Goal: Information Seeking & Learning: Check status

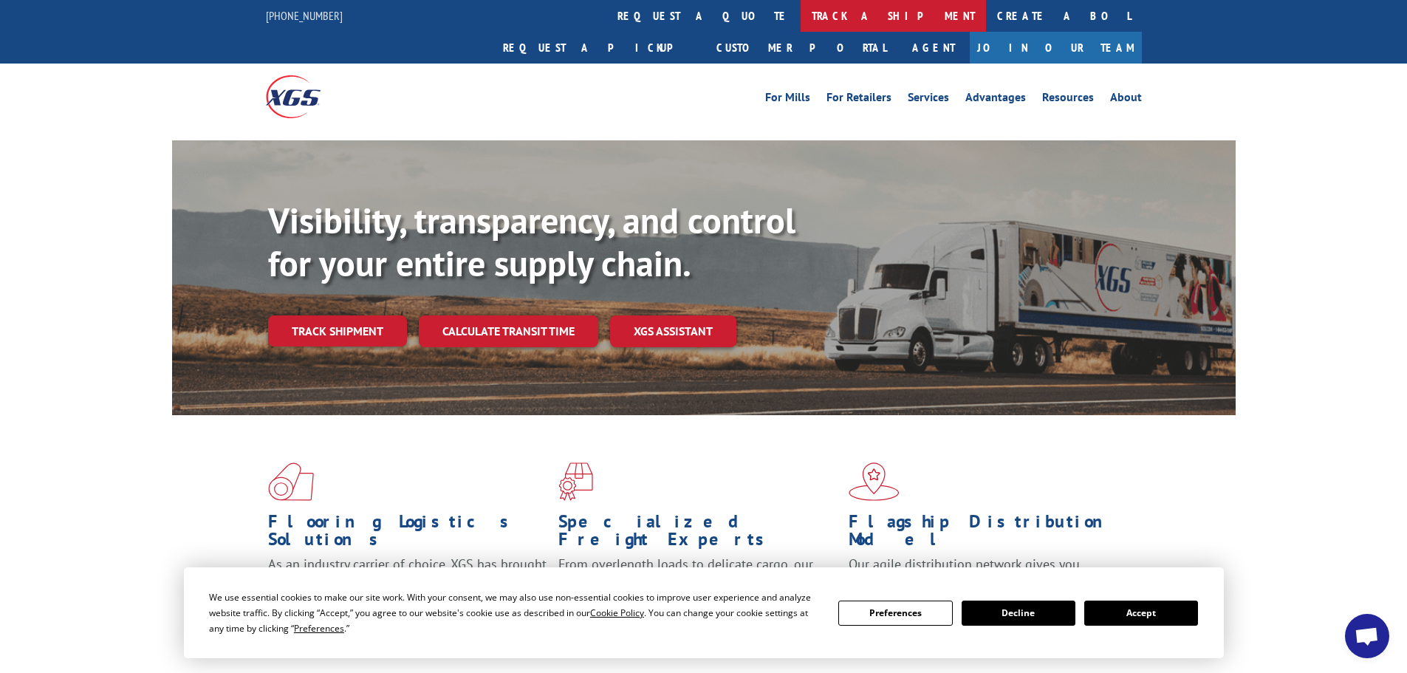
click at [800, 11] on link "track a shipment" at bounding box center [892, 16] width 185 height 32
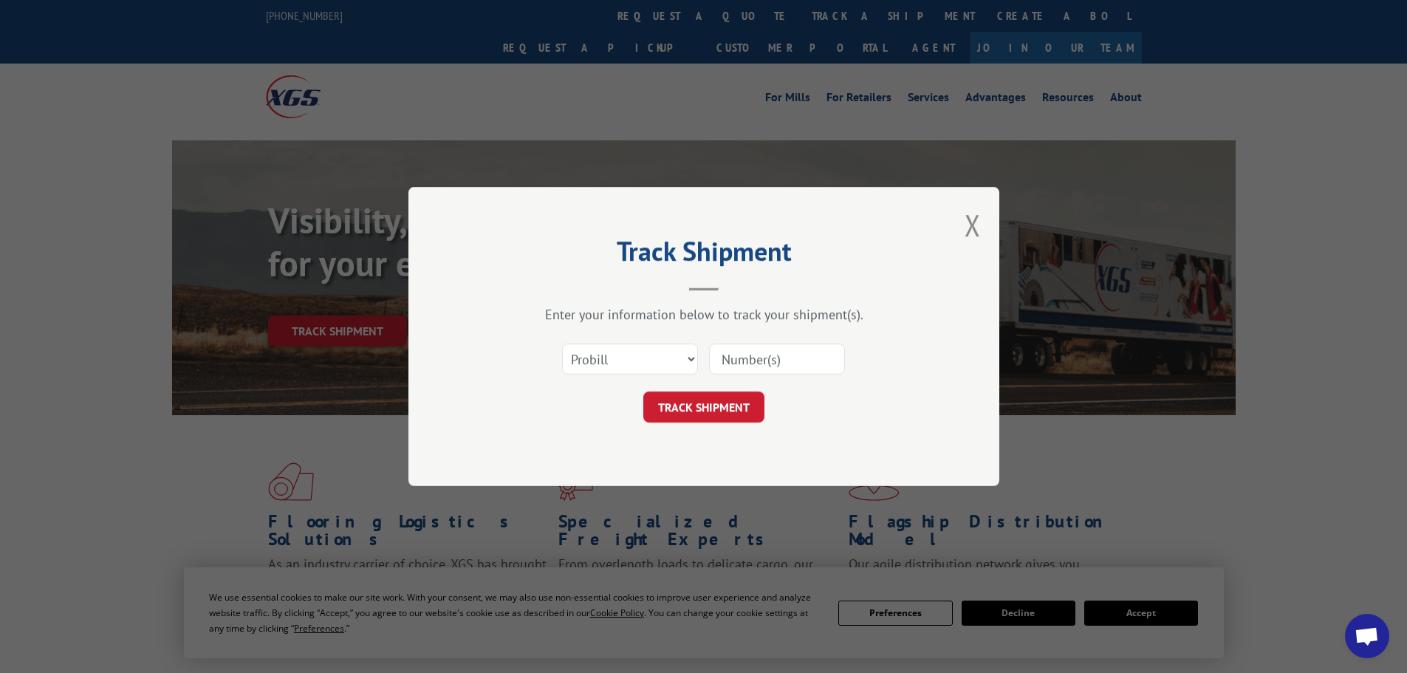
click at [673, 376] on div "Select category... Probill BOL PO" at bounding box center [630, 359] width 134 height 34
click at [657, 360] on select "Select category... Probill BOL PO" at bounding box center [630, 358] width 136 height 31
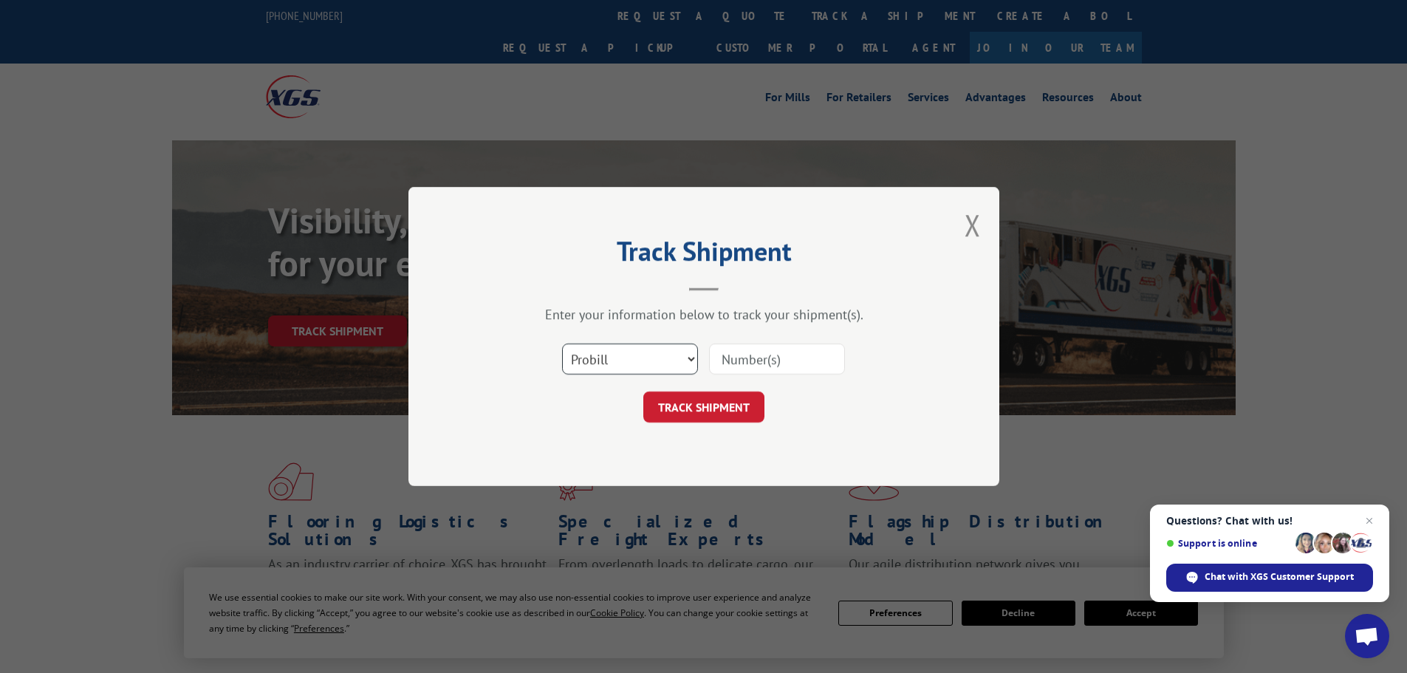
select select "bol"
click at [562, 343] on select "Select category... Probill BOL PO" at bounding box center [630, 358] width 136 height 31
click at [745, 361] on input at bounding box center [777, 358] width 136 height 31
paste input "7064875"
type input "7064875"
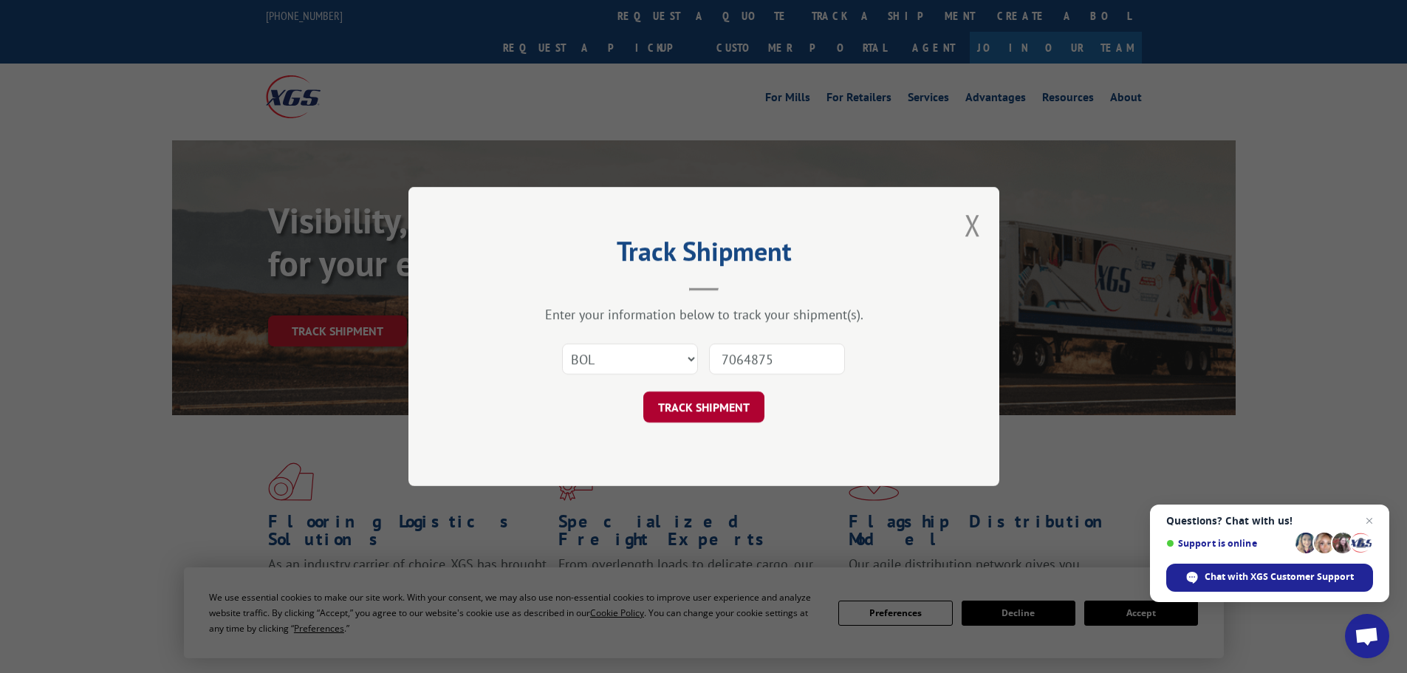
click at [717, 416] on button "TRACK SHIPMENT" at bounding box center [703, 406] width 121 height 31
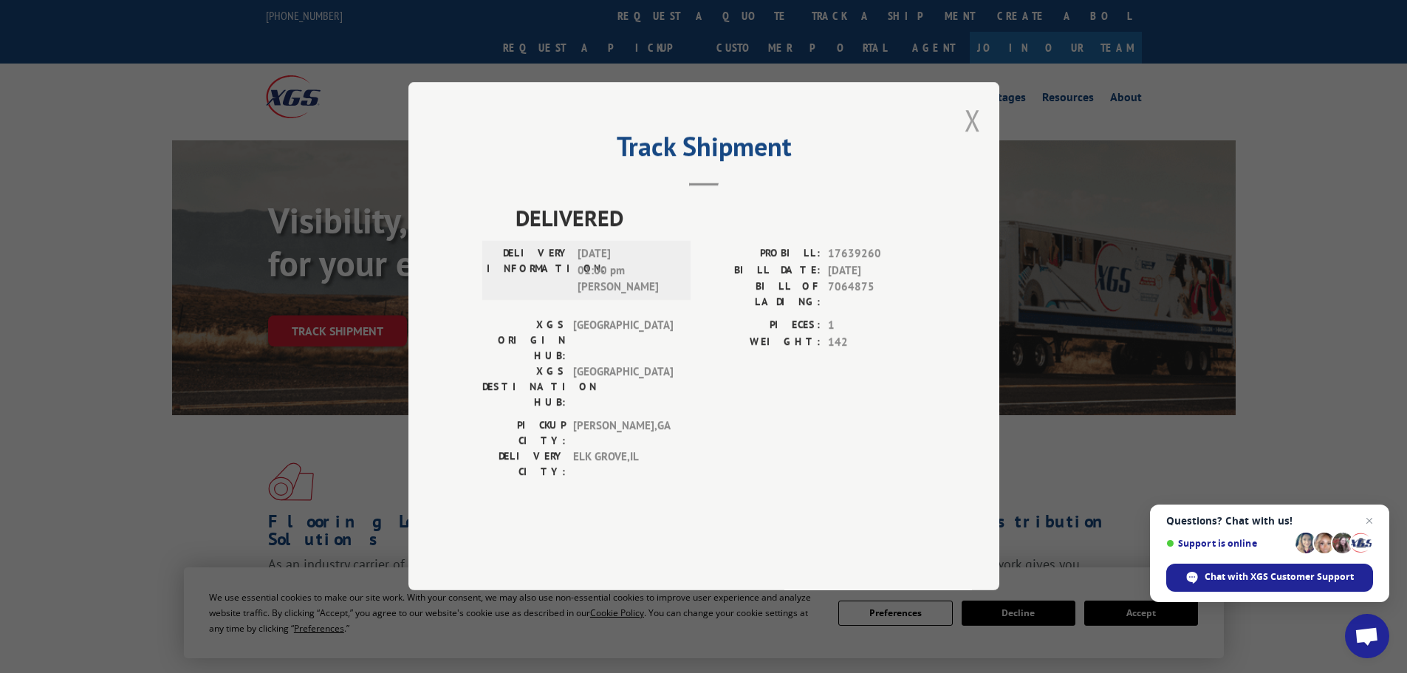
click at [974, 140] on button "Close modal" at bounding box center [972, 119] width 16 height 39
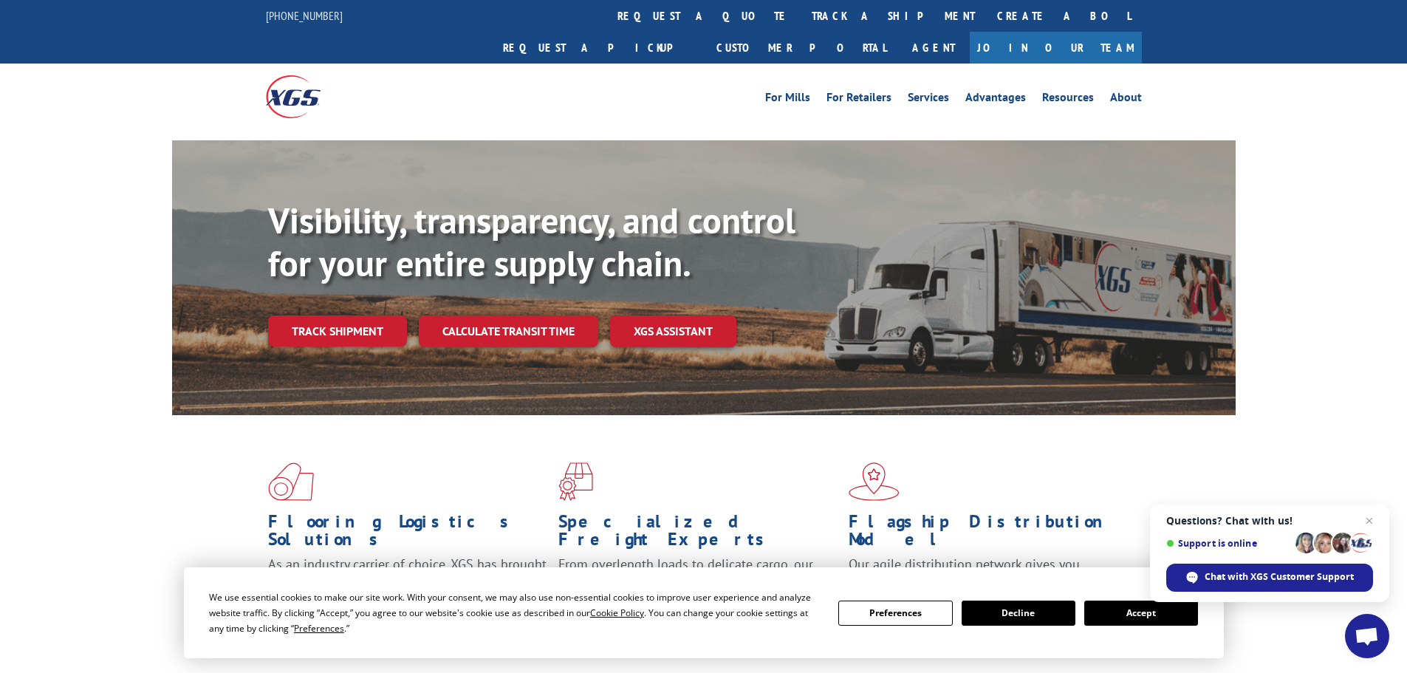
click at [656, 63] on div "For [PERSON_NAME] For Retailers Services Advantages Resources About For [PERSON…" at bounding box center [704, 96] width 876 height 66
click at [800, 14] on link "track a shipment" at bounding box center [892, 16] width 185 height 32
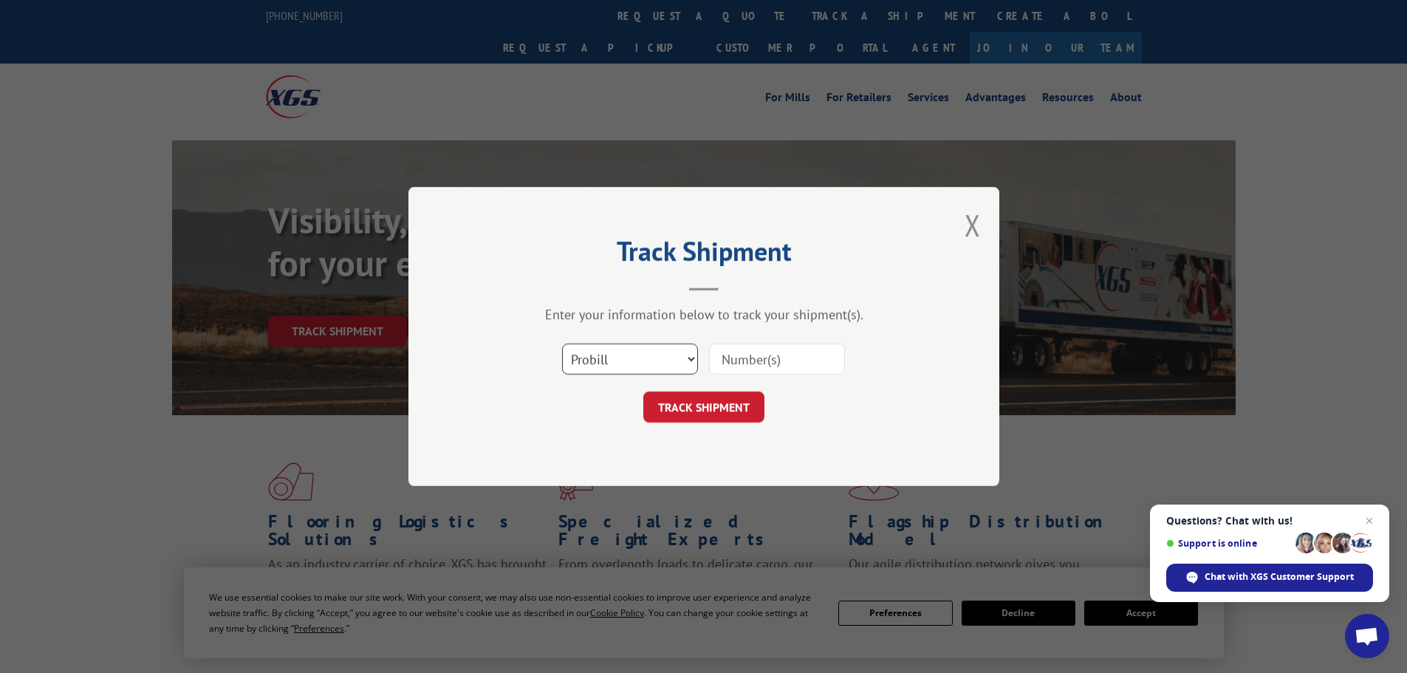
click at [620, 354] on select "Select category... Probill BOL PO" at bounding box center [630, 358] width 136 height 31
select select "bol"
click at [562, 343] on select "Select category... Probill BOL PO" at bounding box center [630, 358] width 136 height 31
click at [789, 354] on input at bounding box center [777, 358] width 136 height 31
paste input "5609165"
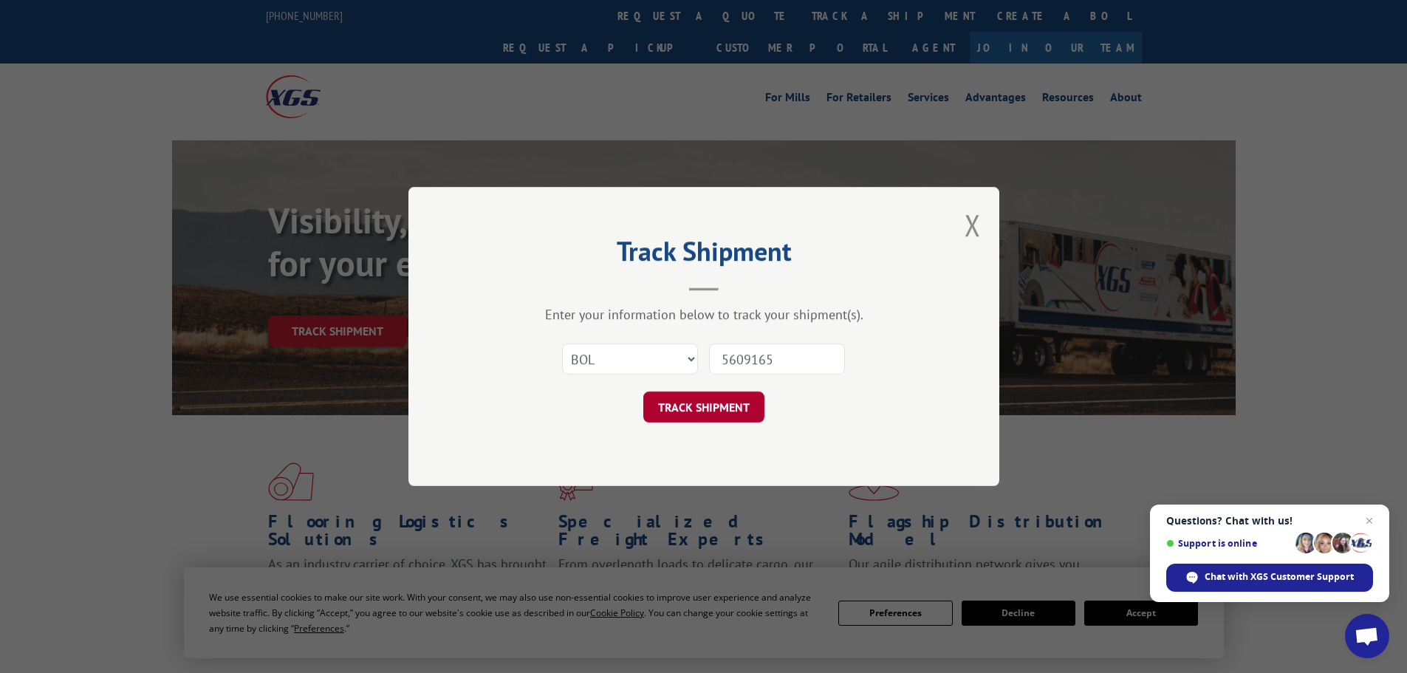
type input "5609165"
click at [744, 417] on button "TRACK SHIPMENT" at bounding box center [703, 406] width 121 height 31
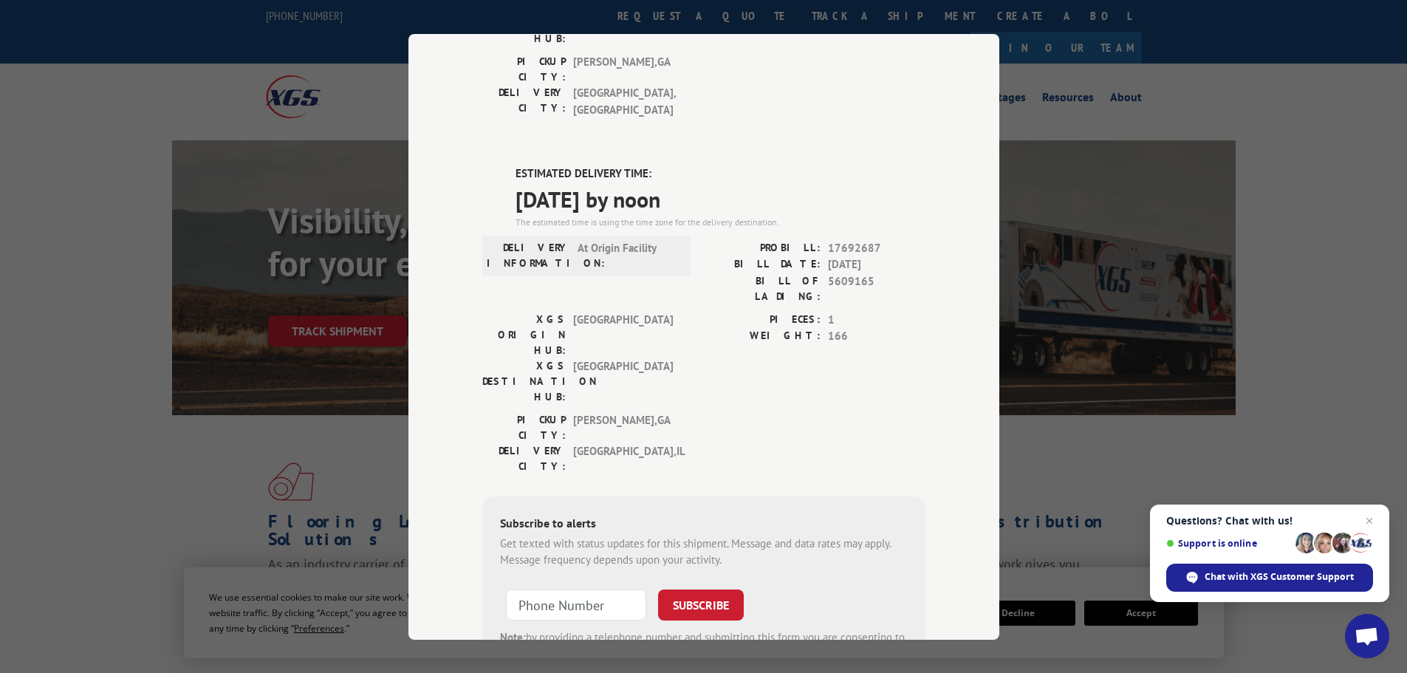
scroll to position [334, 0]
